Goal: Transaction & Acquisition: Purchase product/service

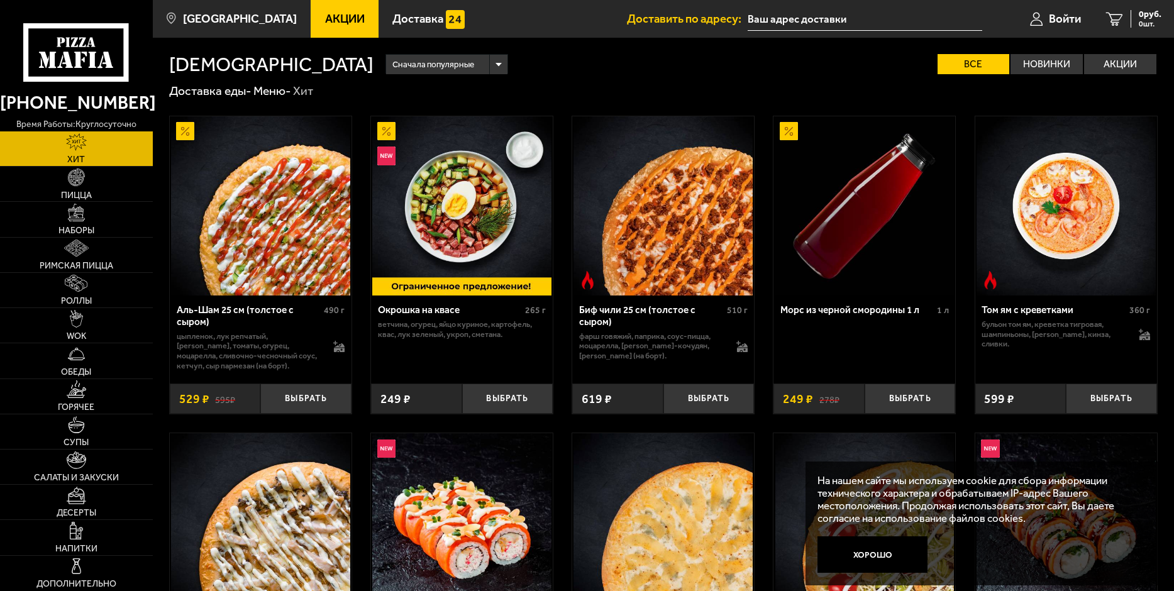
click at [783, 18] on input "text" at bounding box center [865, 19] width 235 height 23
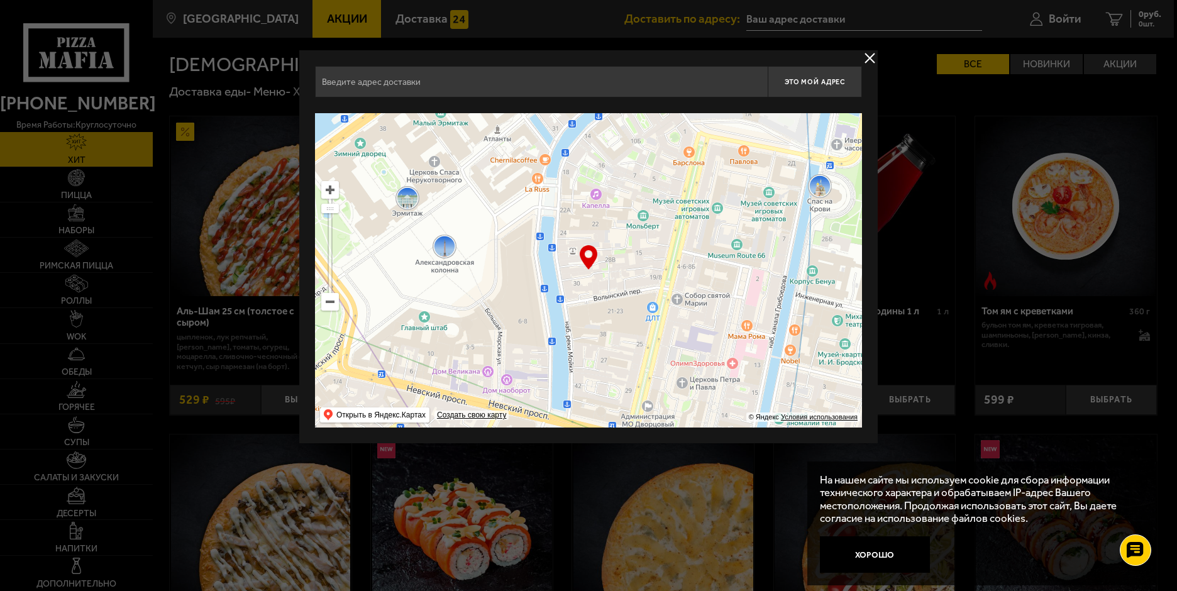
drag, startPoint x: 644, startPoint y: 294, endPoint x: 373, endPoint y: 276, distance: 271.0
click at [373, 276] on ymaps at bounding box center [588, 270] width 547 height 314
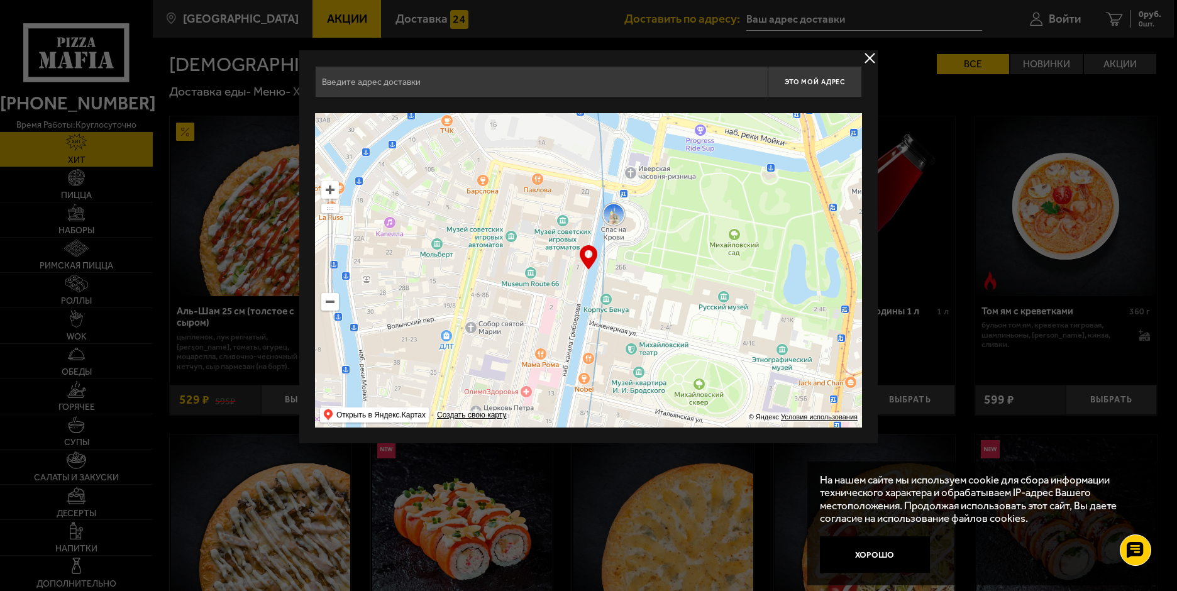
click at [324, 303] on ymaps at bounding box center [330, 302] width 16 height 16
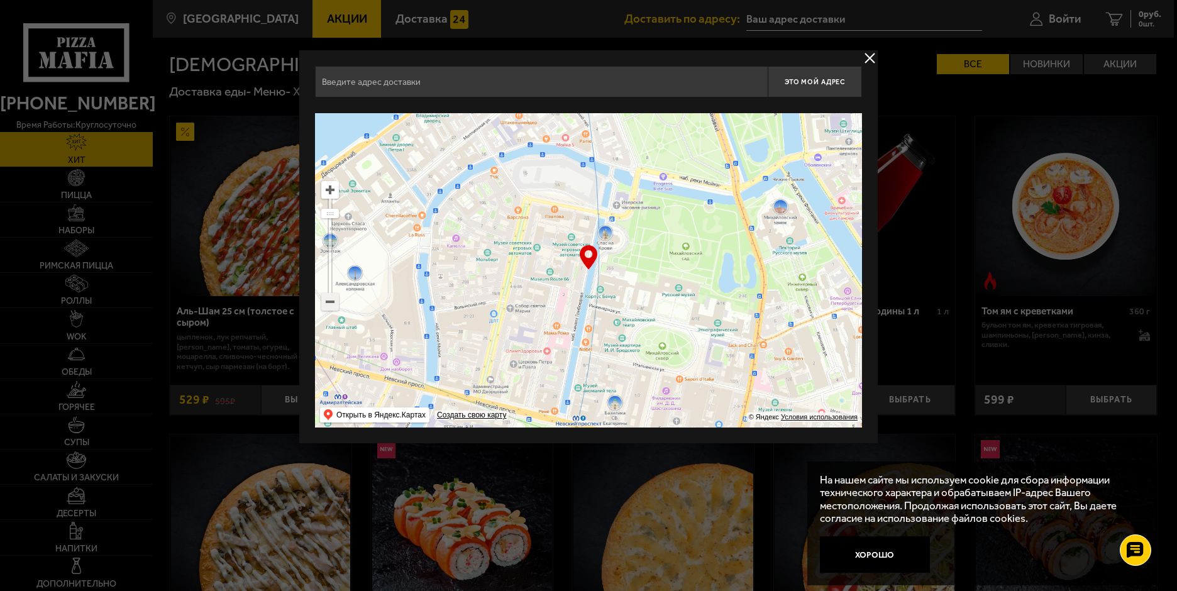
click at [325, 302] on ymaps at bounding box center [330, 302] width 16 height 16
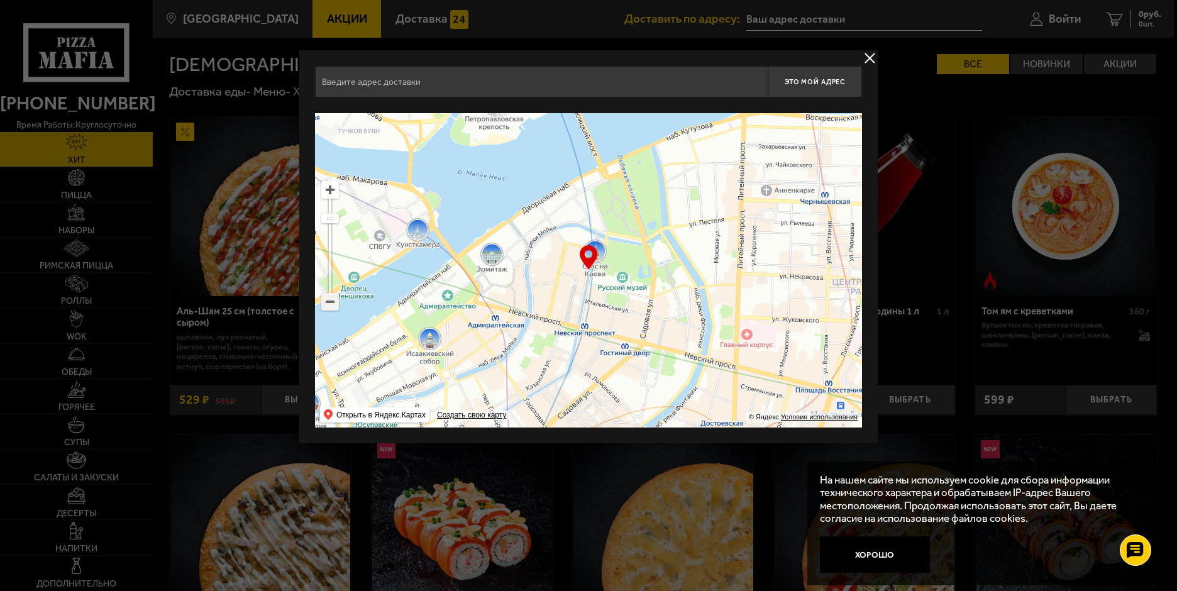
click at [325, 302] on ymaps at bounding box center [330, 302] width 16 height 16
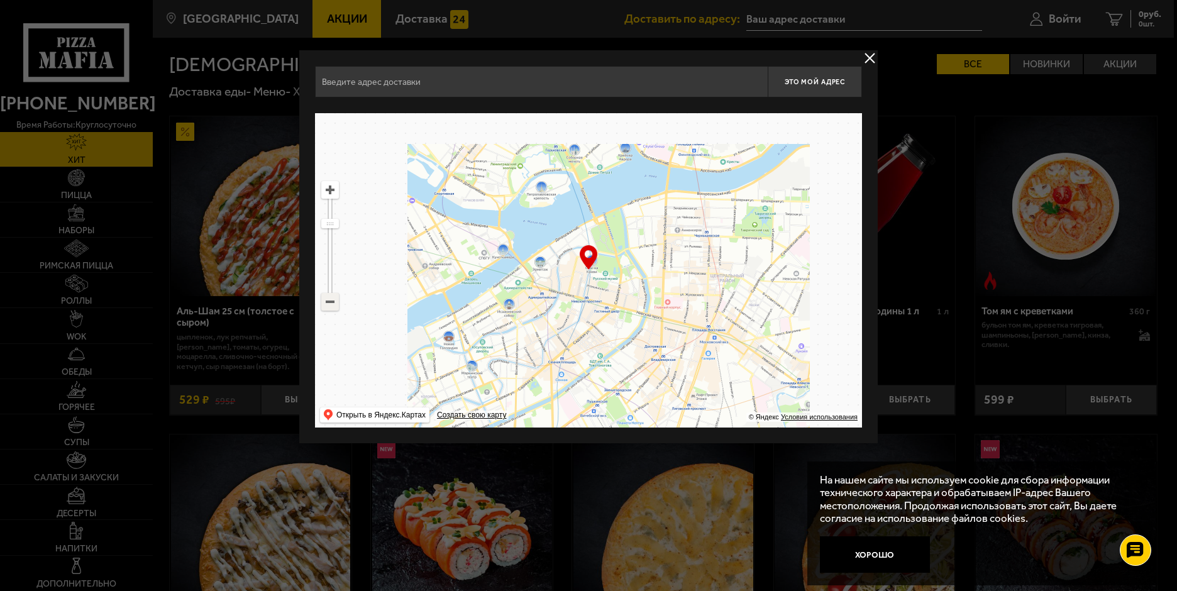
click at [325, 302] on ymaps at bounding box center [330, 302] width 16 height 16
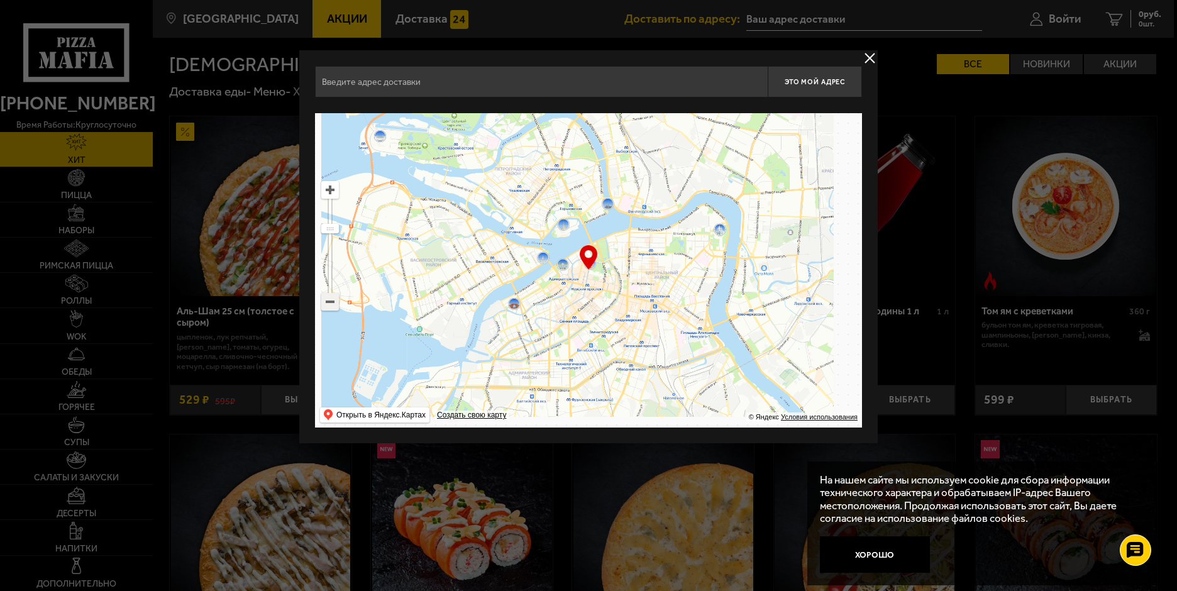
click at [325, 302] on ymaps at bounding box center [330, 302] width 16 height 16
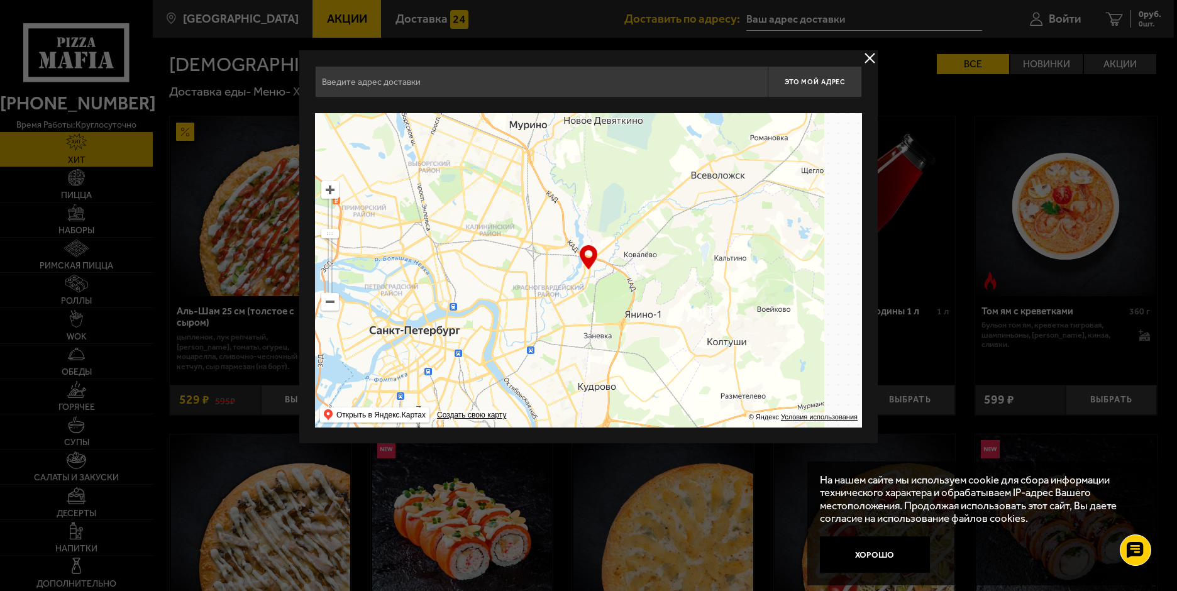
drag, startPoint x: 688, startPoint y: 236, endPoint x: 527, endPoint y: 302, distance: 174.5
click at [527, 302] on ymaps at bounding box center [588, 270] width 547 height 314
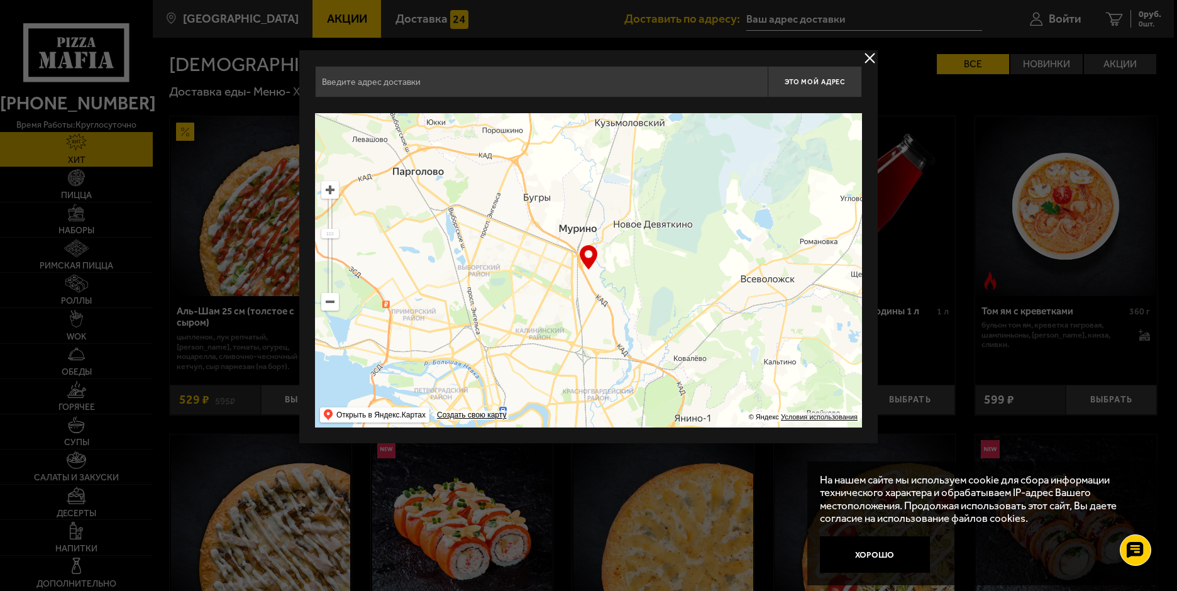
drag, startPoint x: 563, startPoint y: 212, endPoint x: 612, endPoint y: 315, distance: 114.2
click at [612, 315] on ymaps at bounding box center [588, 270] width 547 height 314
type input "[STREET_ADDRESS]"
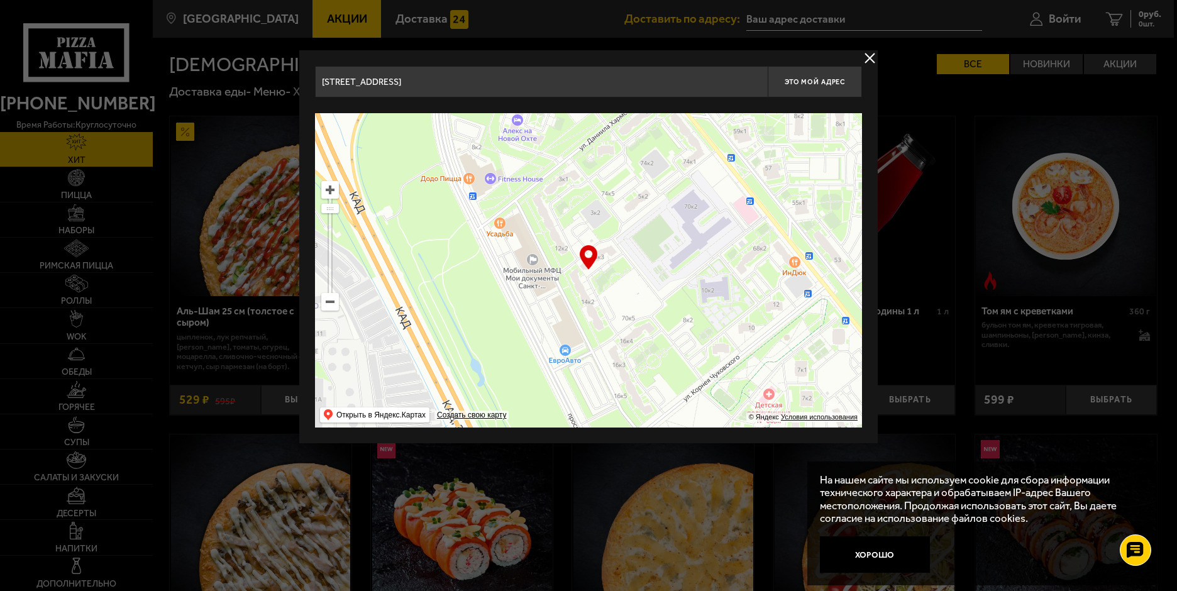
click at [330, 309] on ymaps at bounding box center [330, 302] width 18 height 18
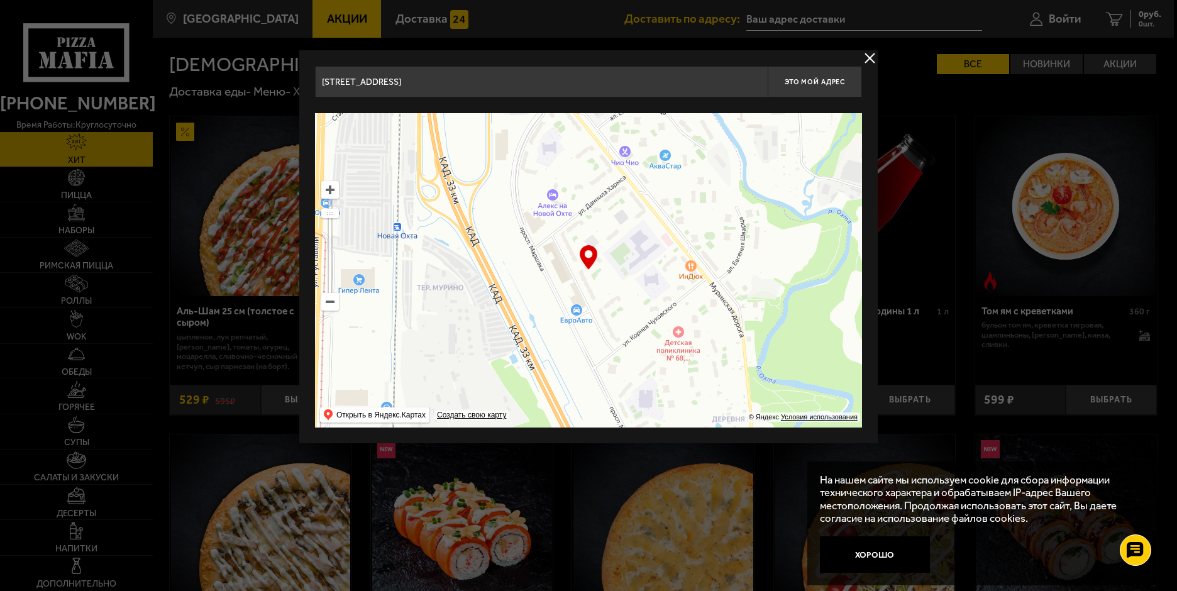
click at [330, 309] on ymaps at bounding box center [330, 302] width 16 height 16
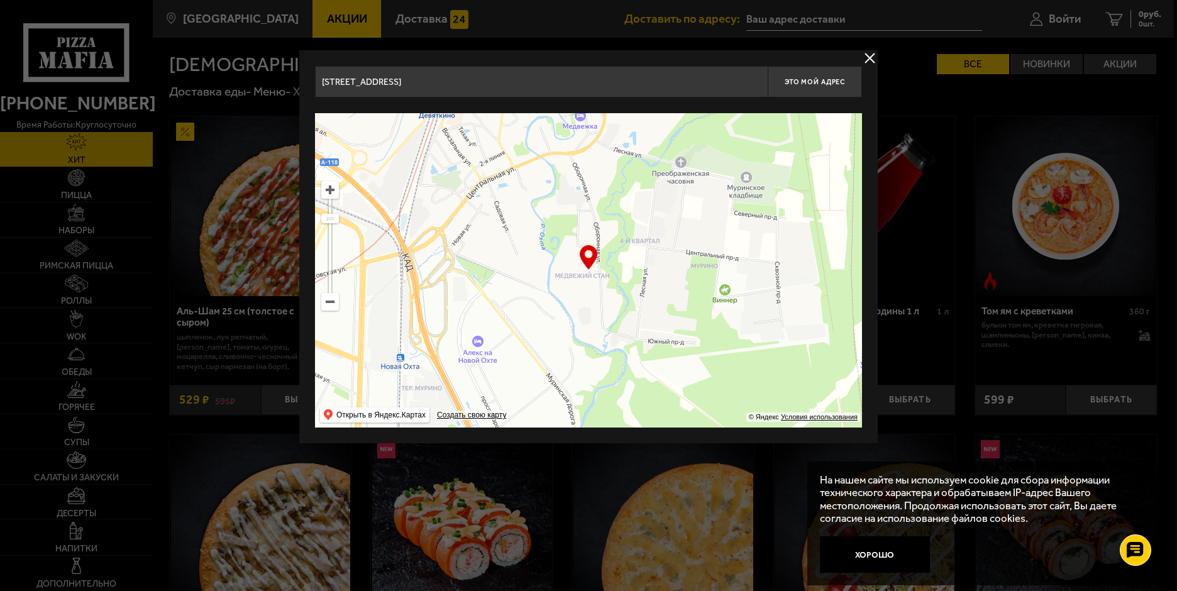
drag, startPoint x: 451, startPoint y: 250, endPoint x: 444, endPoint y: 294, distance: 44.0
click at [402, 327] on ymaps at bounding box center [588, 270] width 547 height 314
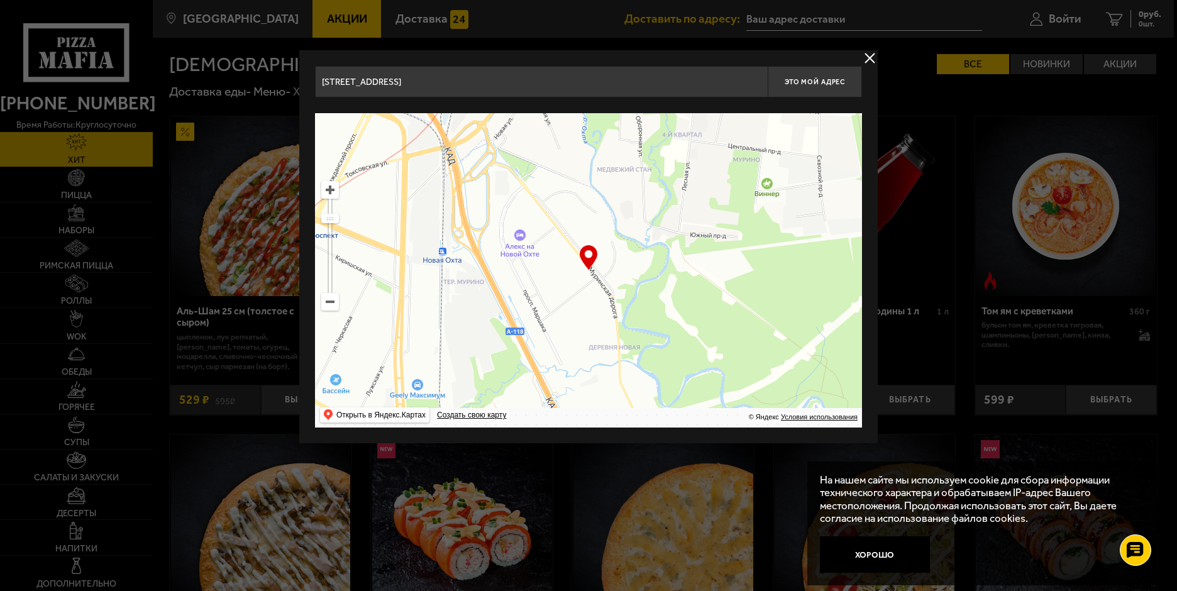
drag, startPoint x: 520, startPoint y: 262, endPoint x: 519, endPoint y: 156, distance: 106.3
click at [519, 156] on ymaps at bounding box center [588, 270] width 547 height 314
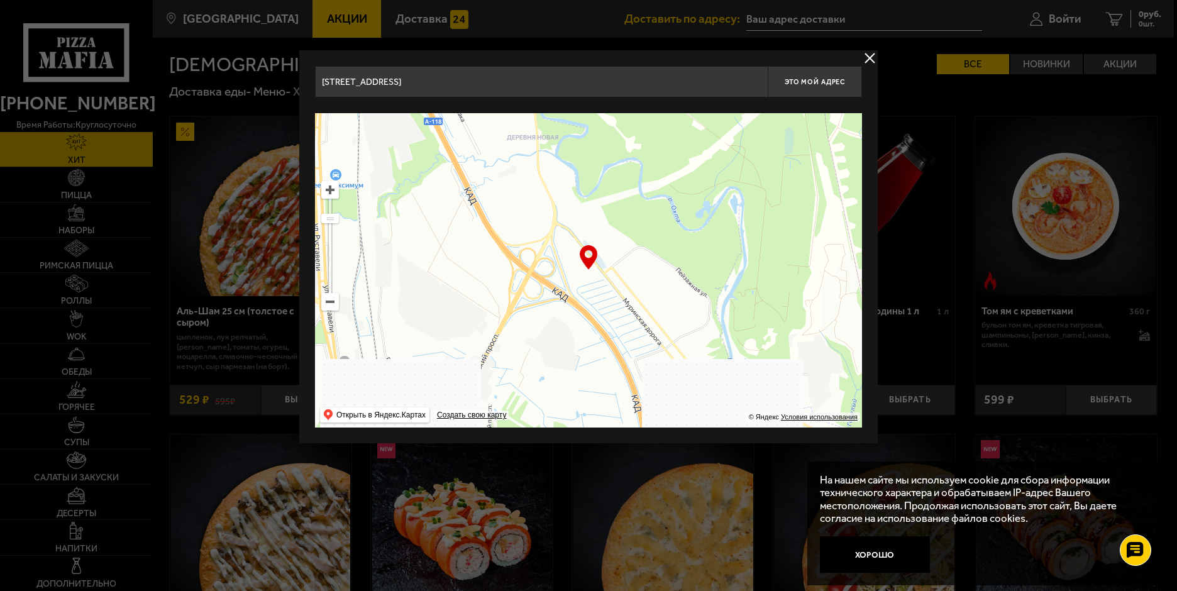
drag, startPoint x: 529, startPoint y: 291, endPoint x: 493, endPoint y: 144, distance: 151.6
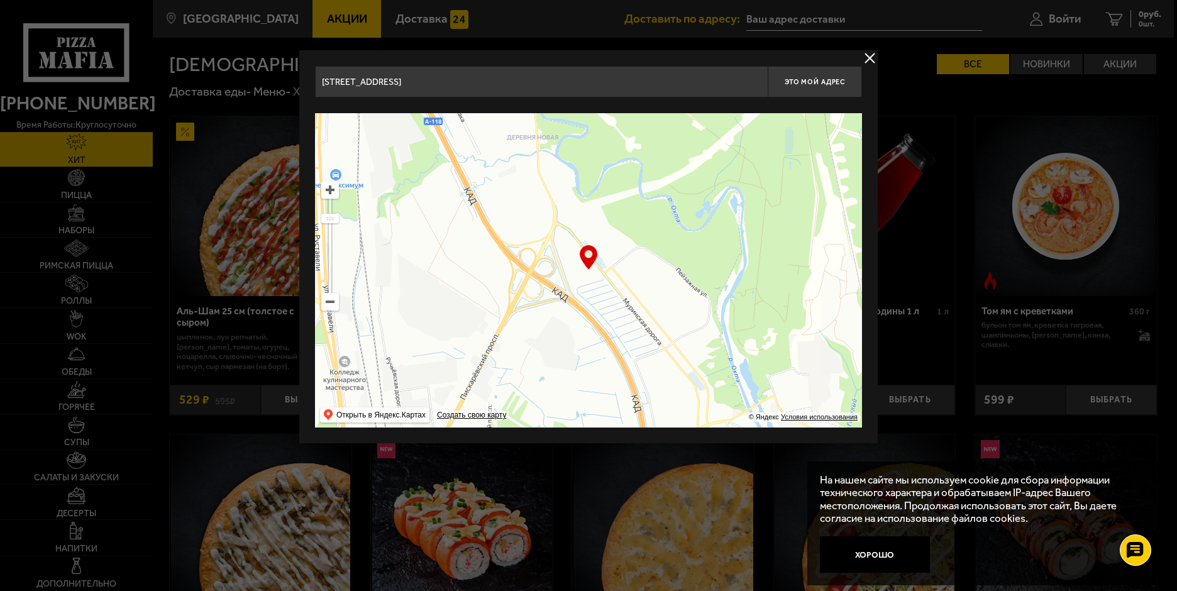
click at [493, 144] on ymaps at bounding box center [588, 270] width 547 height 314
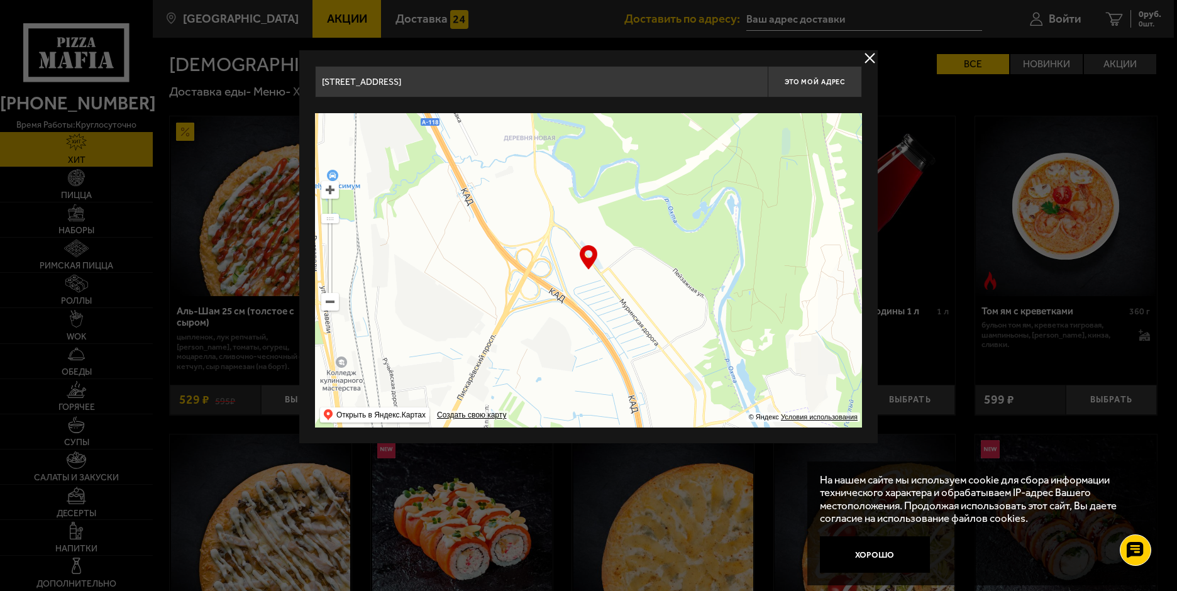
click at [695, 278] on ymaps at bounding box center [588, 270] width 547 height 314
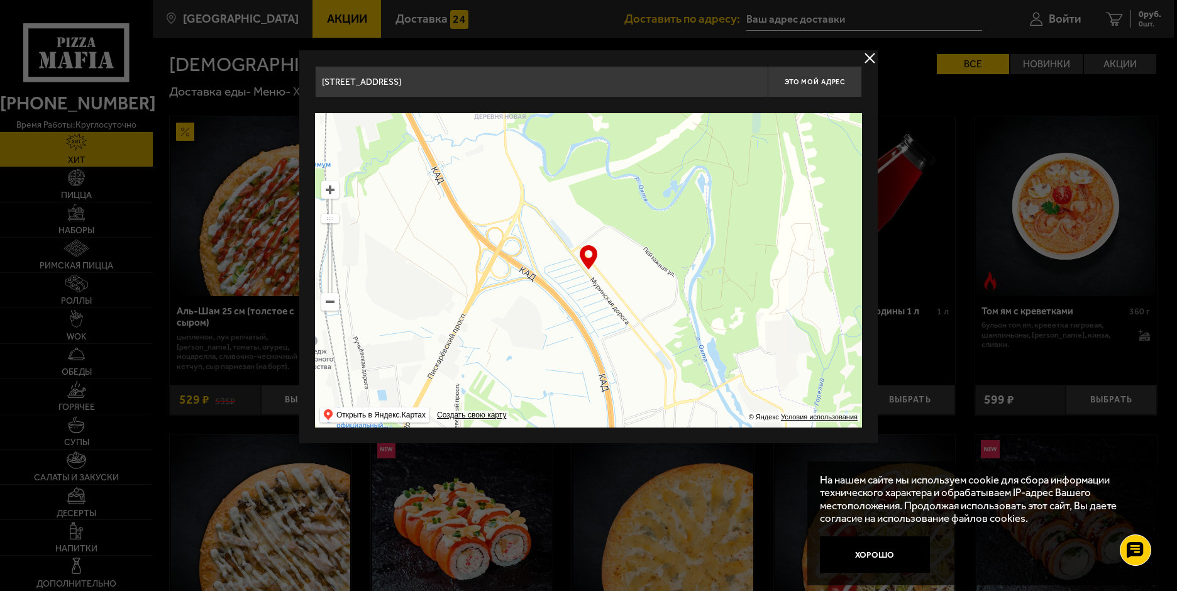
drag, startPoint x: 698, startPoint y: 280, endPoint x: 668, endPoint y: 258, distance: 36.5
click at [668, 258] on ymaps at bounding box center [588, 270] width 547 height 314
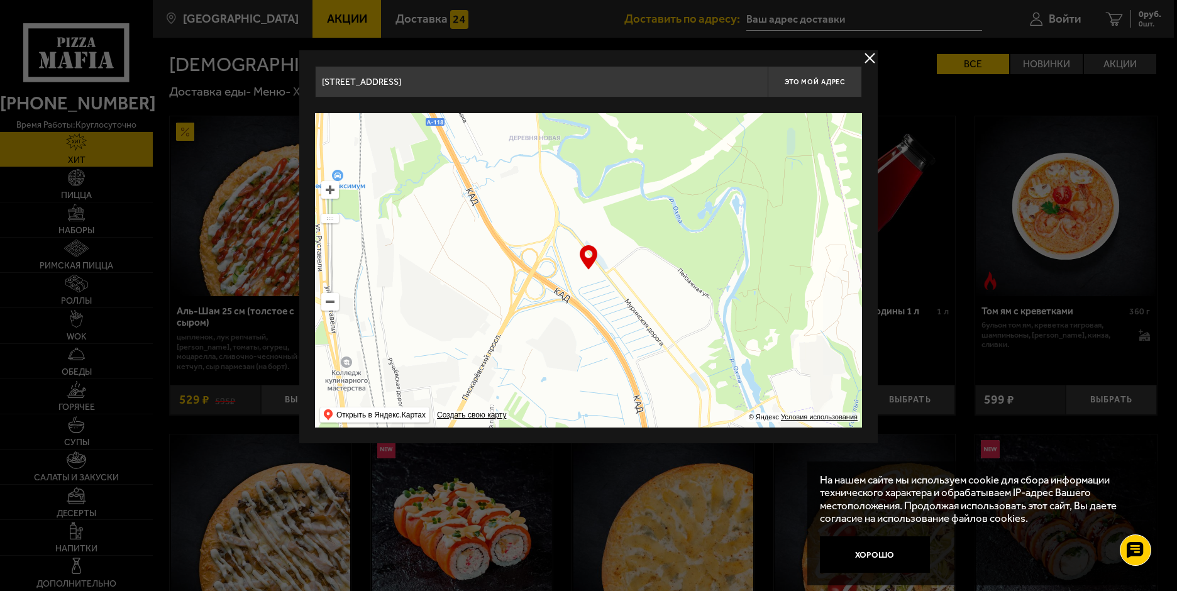
drag, startPoint x: 671, startPoint y: 261, endPoint x: 707, endPoint y: 283, distance: 41.5
click at [707, 283] on ymaps at bounding box center [588, 270] width 547 height 314
click at [592, 268] on div "… © Яндекс Условия использования Открыть в Яндекс.Картах Создать свою карту" at bounding box center [588, 270] width 547 height 314
click at [821, 82] on span "Это мой адрес" at bounding box center [815, 82] width 60 height 8
type input "[STREET_ADDRESS]"
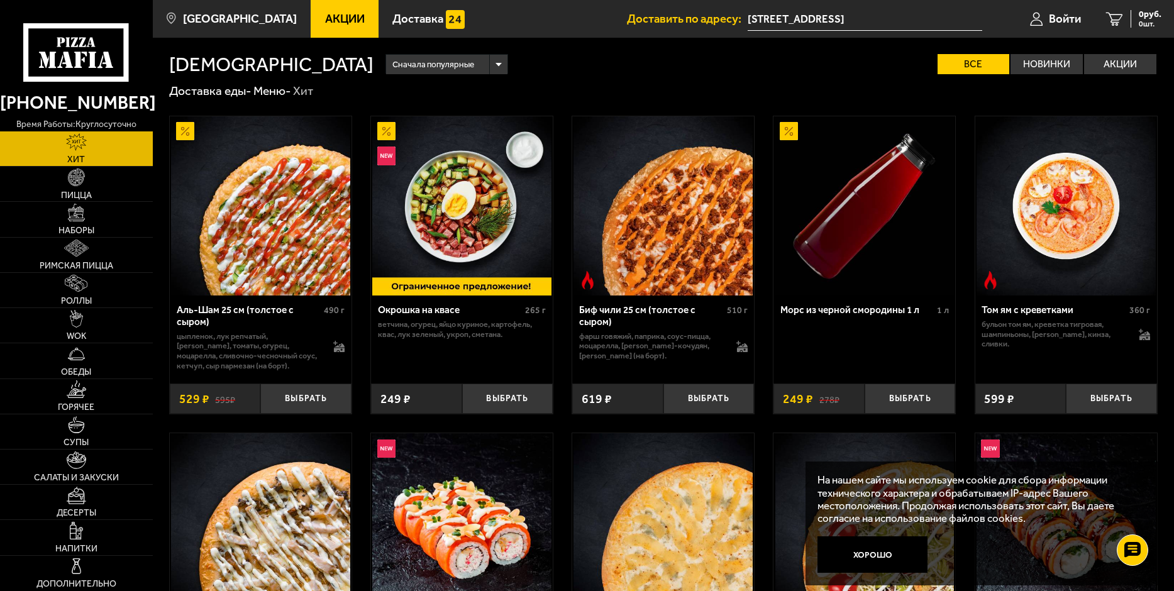
click at [866, 17] on input "[STREET_ADDRESS]" at bounding box center [865, 19] width 235 height 23
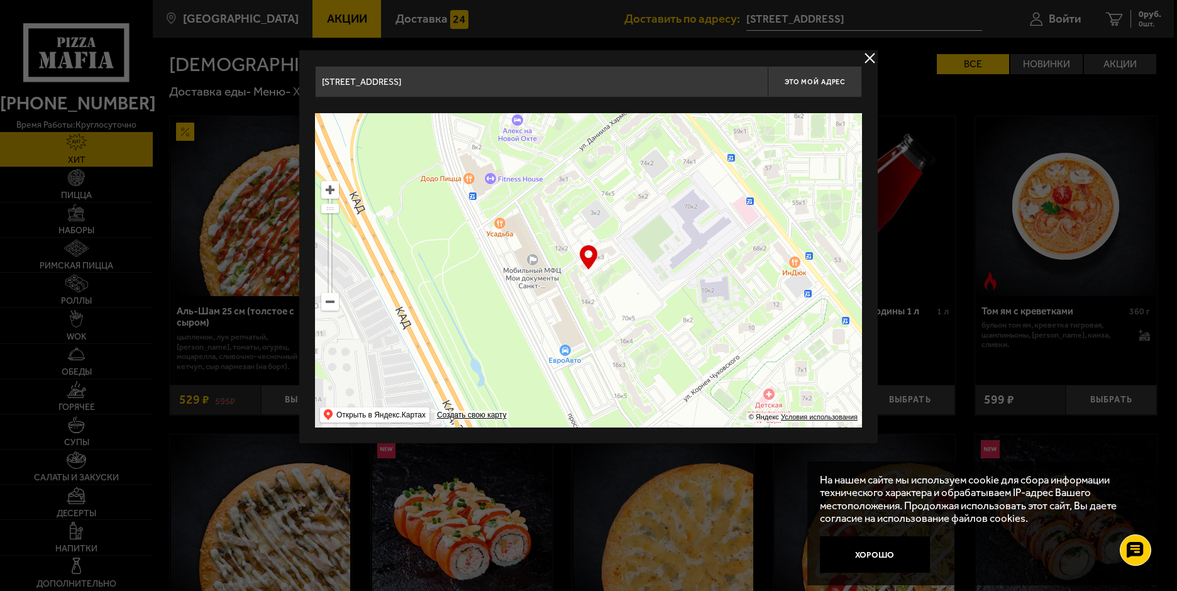
click at [333, 312] on ymaps at bounding box center [588, 270] width 547 height 314
click at [327, 306] on ymaps at bounding box center [330, 302] width 16 height 16
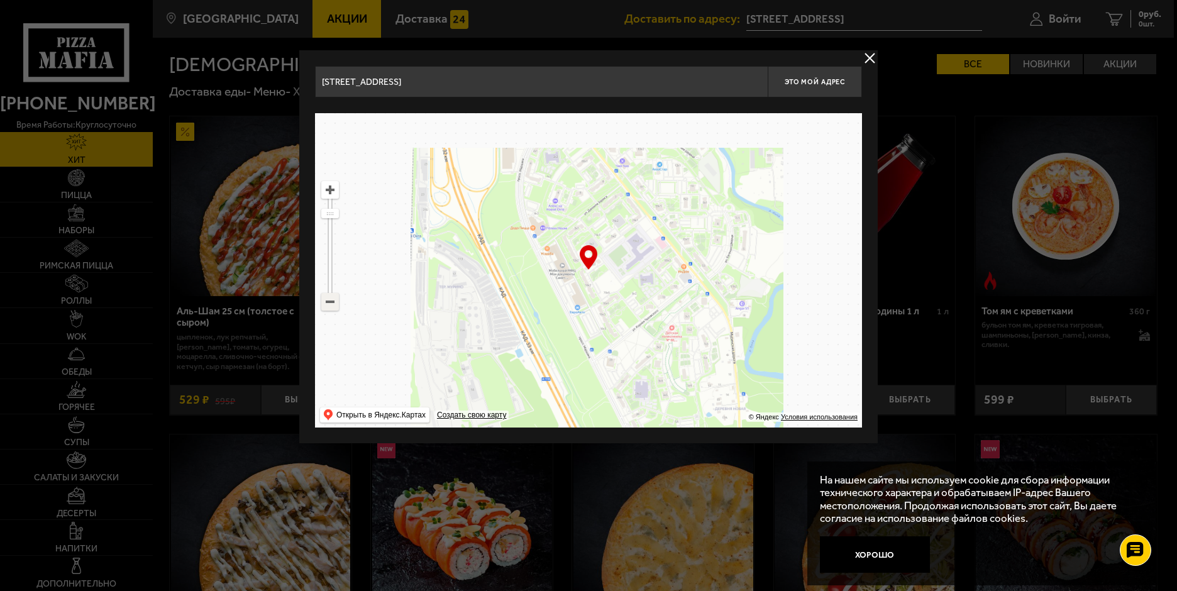
click at [327, 306] on ymaps at bounding box center [330, 302] width 16 height 16
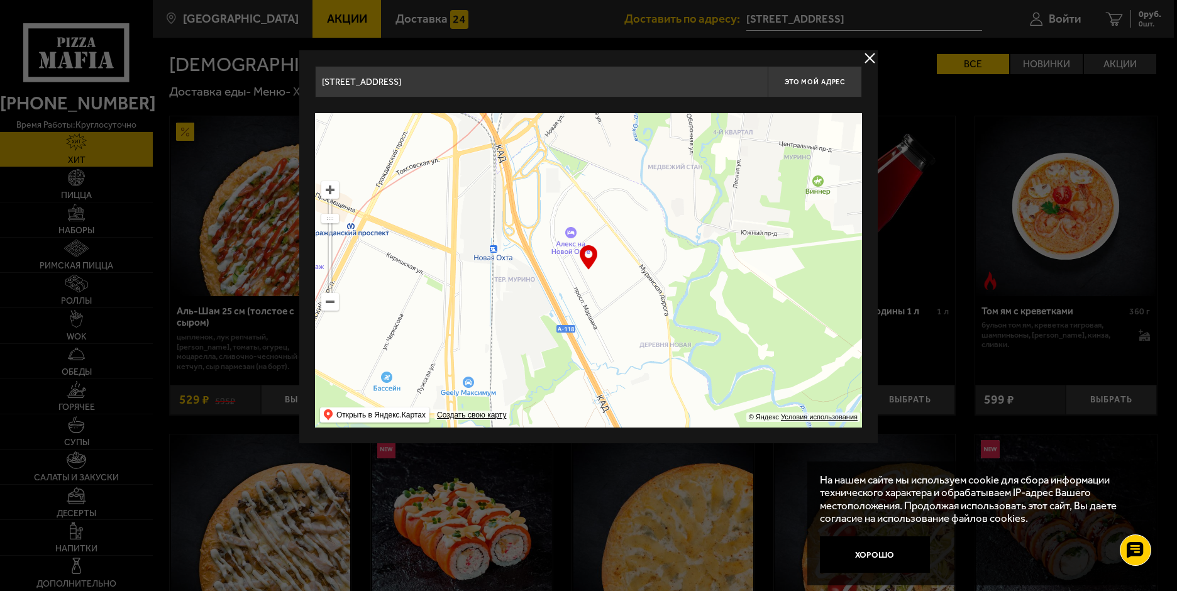
click at [327, 306] on ymaps at bounding box center [330, 302] width 16 height 16
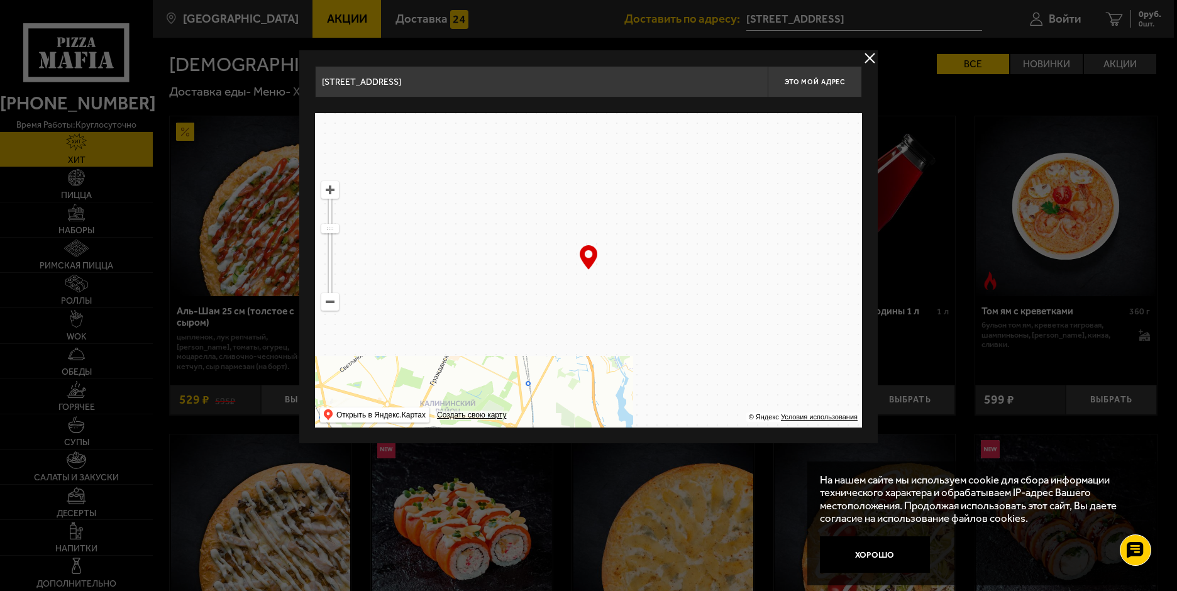
drag, startPoint x: 509, startPoint y: 318, endPoint x: 504, endPoint y: 324, distance: 8.0
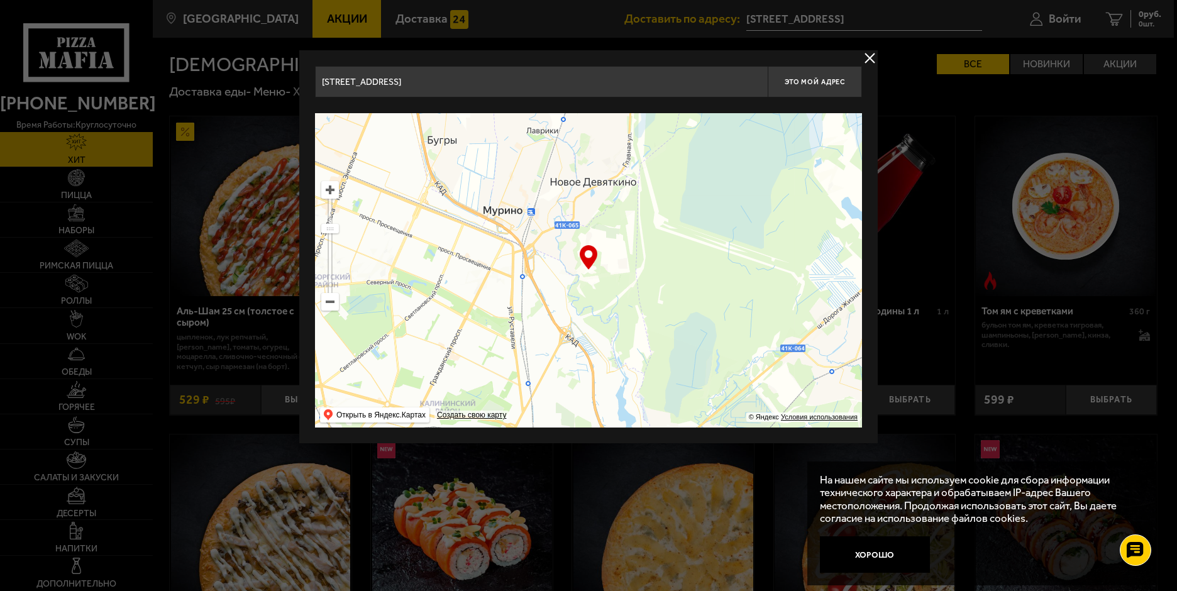
click at [502, 322] on ymaps at bounding box center [588, 270] width 547 height 314
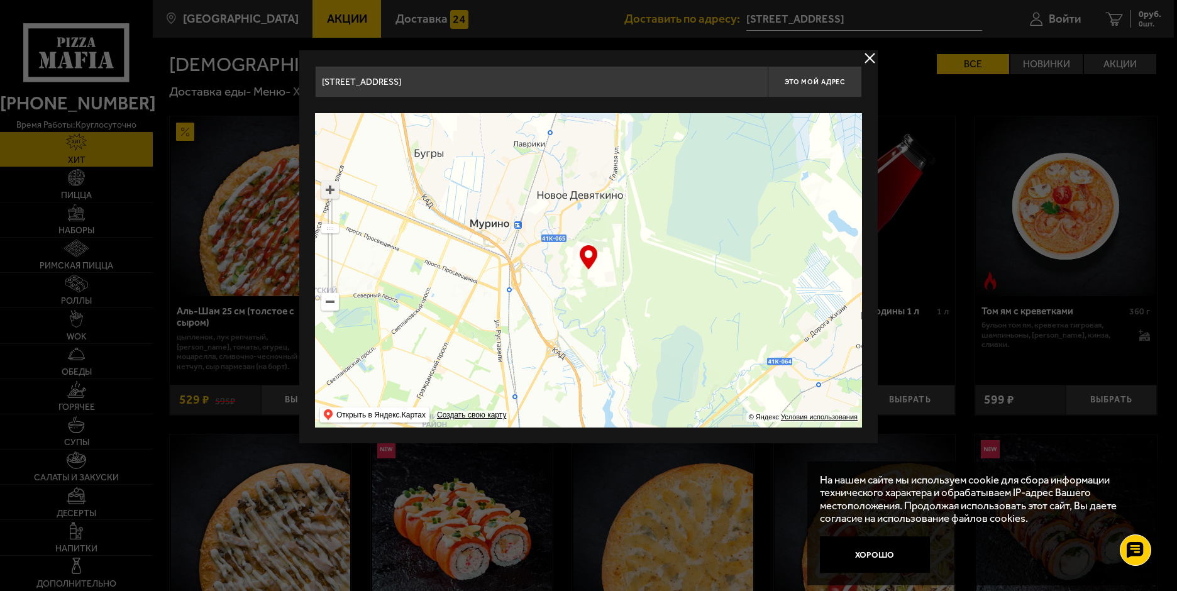
click at [337, 183] on ymaps at bounding box center [330, 190] width 16 height 16
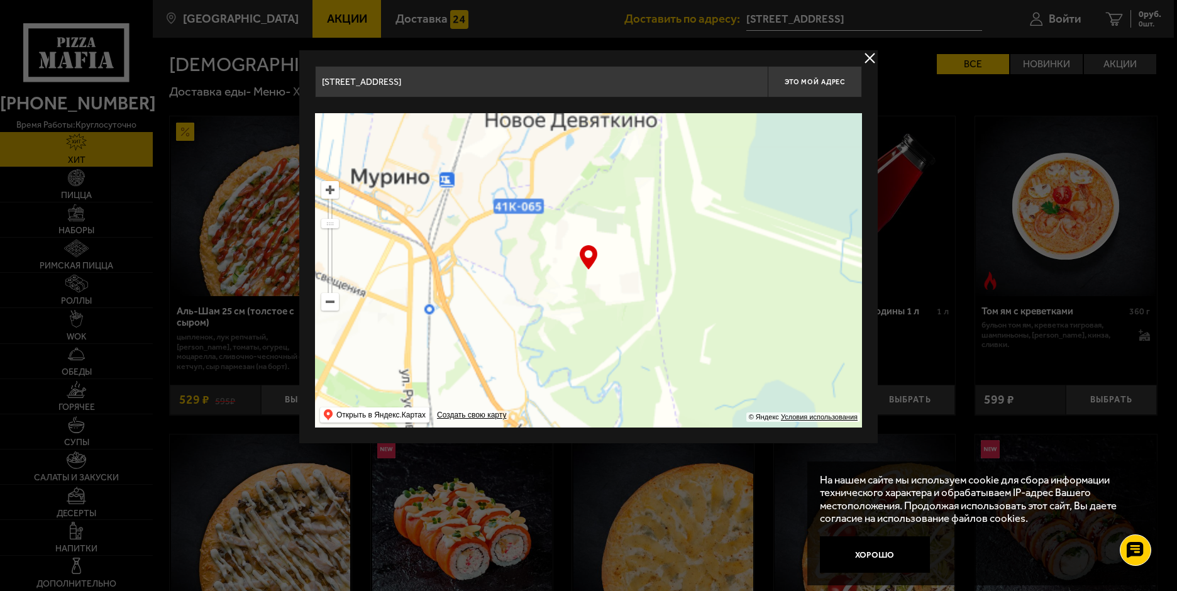
click at [337, 183] on ymaps at bounding box center [330, 190] width 16 height 16
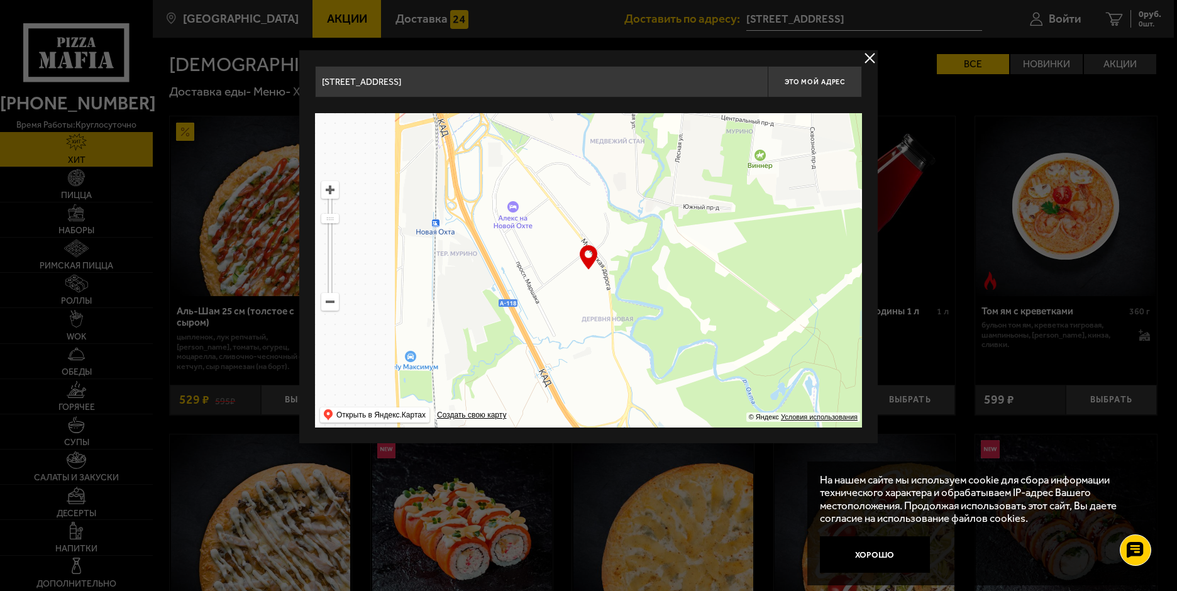
drag, startPoint x: 560, startPoint y: 289, endPoint x: 642, endPoint y: 267, distance: 85.1
click at [665, 196] on ymaps at bounding box center [588, 270] width 547 height 314
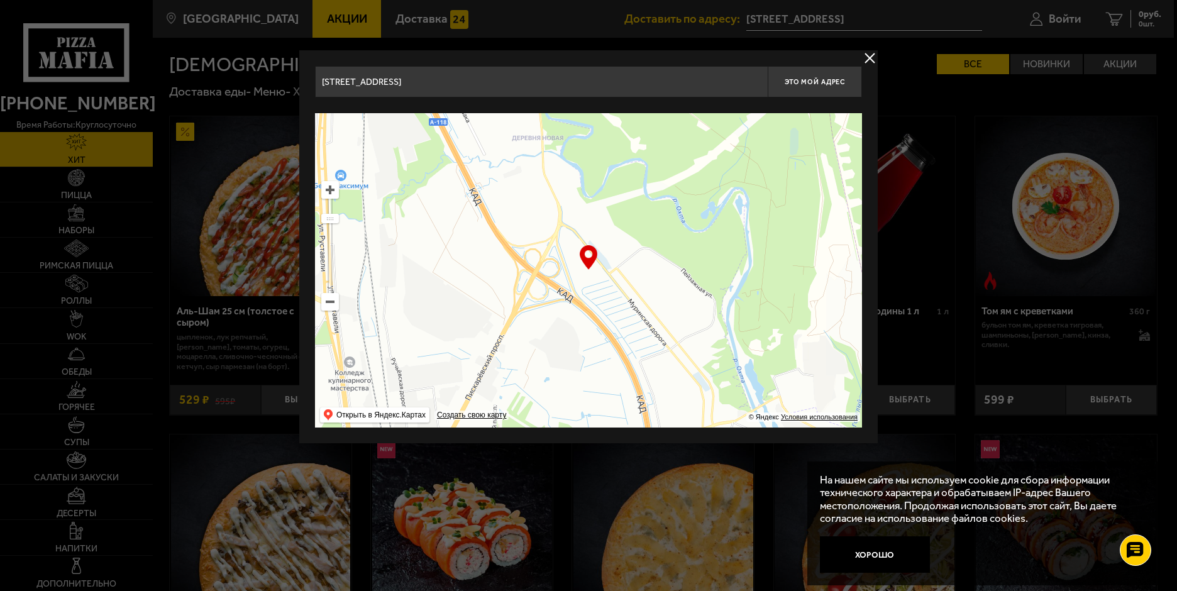
drag, startPoint x: 658, startPoint y: 377, endPoint x: 589, endPoint y: 255, distance: 140.2
click at [589, 255] on div "… © Яндекс Условия использования Открыть в Яндекс.Картах Создать свою карту" at bounding box center [588, 270] width 547 height 314
click at [330, 192] on ymaps at bounding box center [330, 190] width 16 height 16
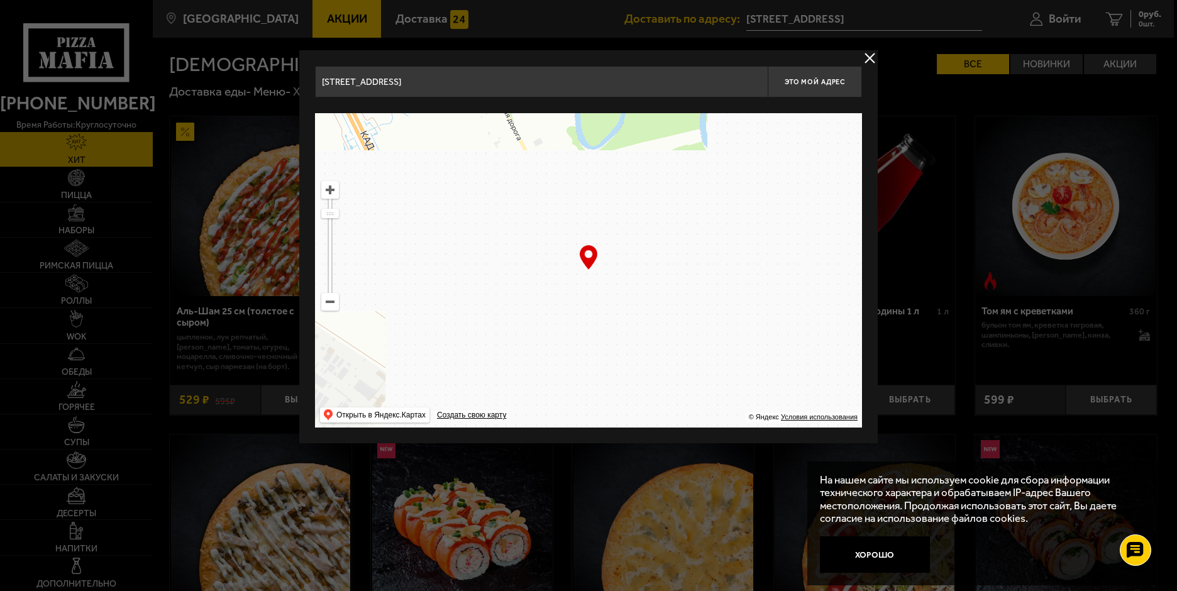
drag, startPoint x: 510, startPoint y: 331, endPoint x: 512, endPoint y: 355, distance: 24.0
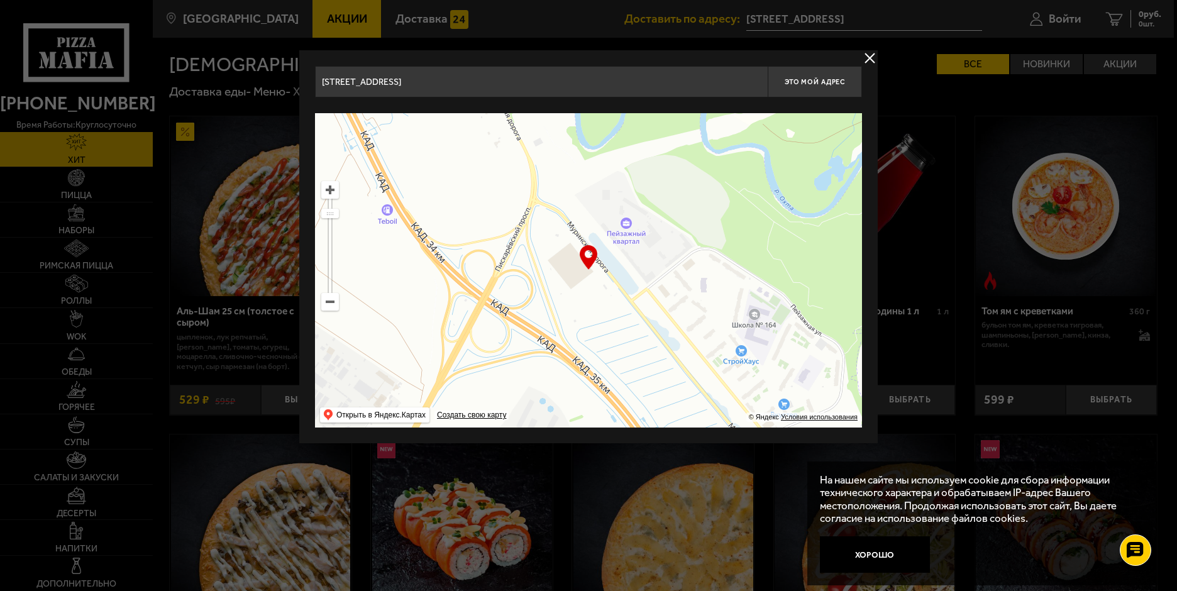
click at [512, 355] on ymaps at bounding box center [588, 270] width 547 height 314
type input "[STREET_ADDRESS]"
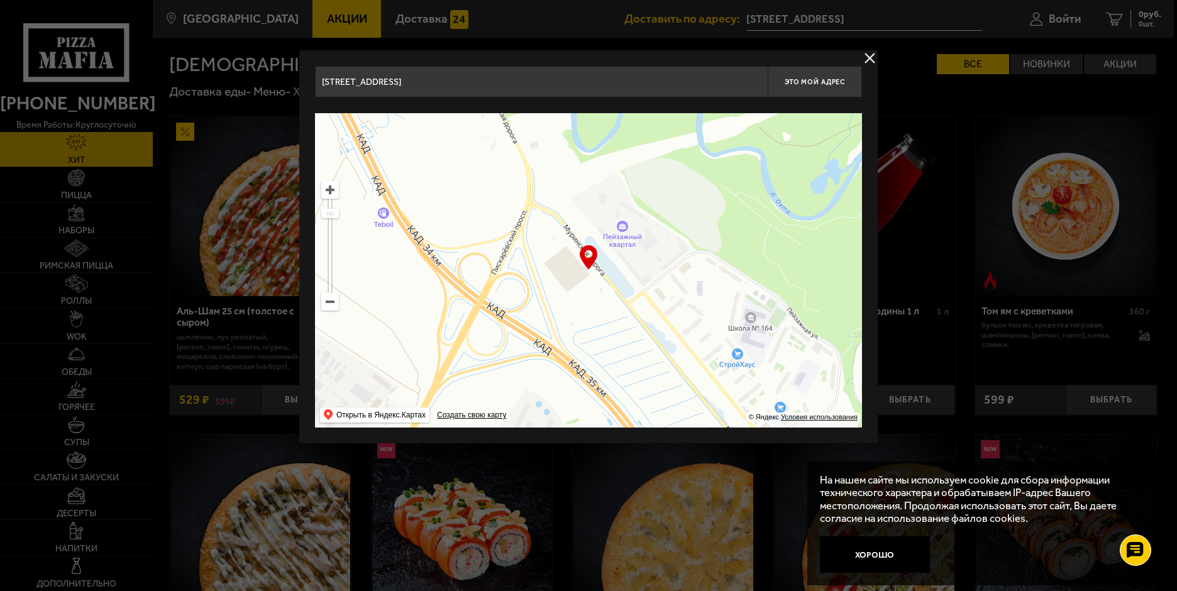
click at [580, 321] on ymaps at bounding box center [588, 270] width 547 height 314
click at [834, 89] on button "Это мой адрес" at bounding box center [815, 81] width 94 height 31
click at [876, 53] on button "delivery type" at bounding box center [870, 58] width 16 height 16
